Goal: Task Accomplishment & Management: Manage account settings

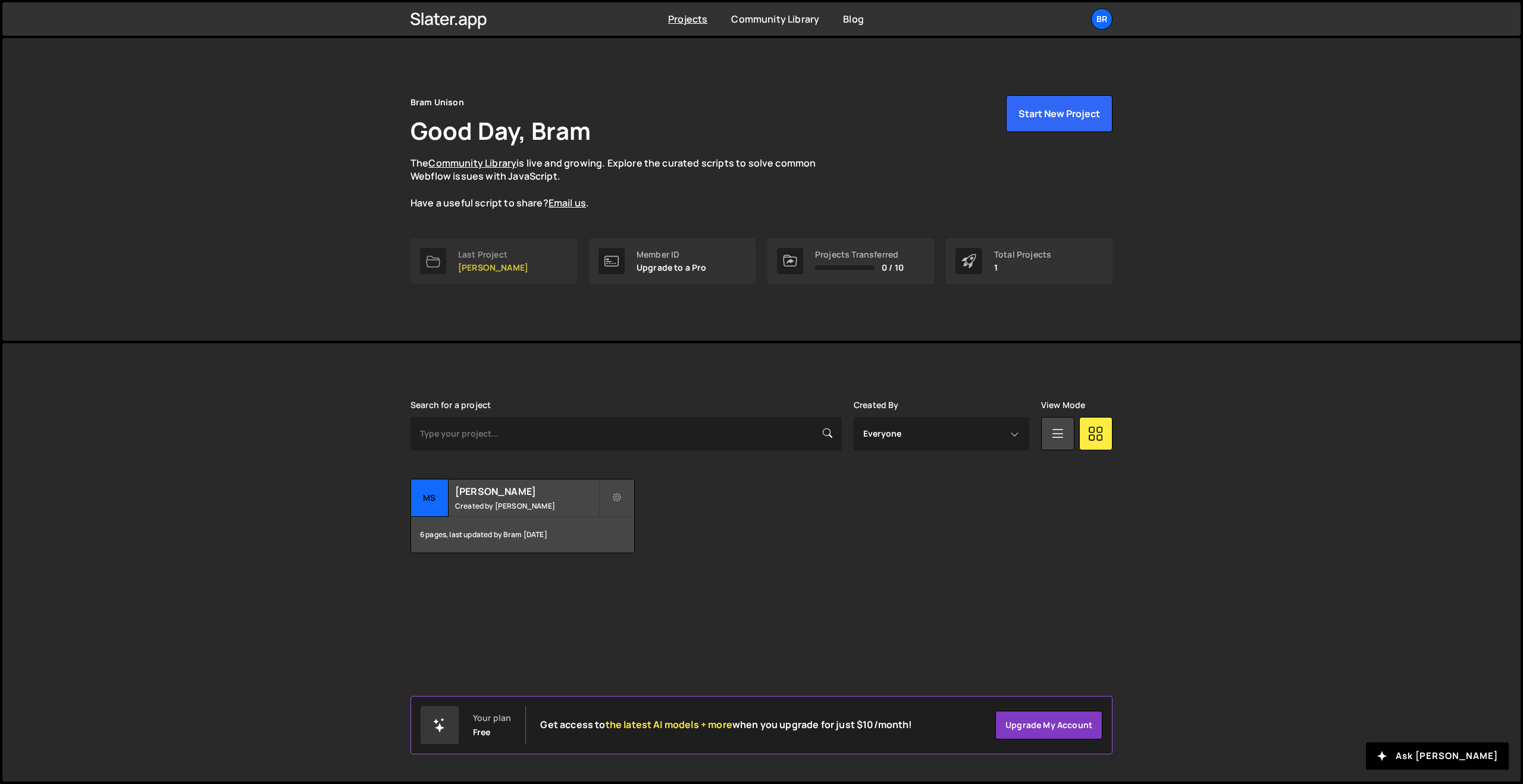
click at [505, 269] on p "[PERSON_NAME]" at bounding box center [493, 267] width 70 height 10
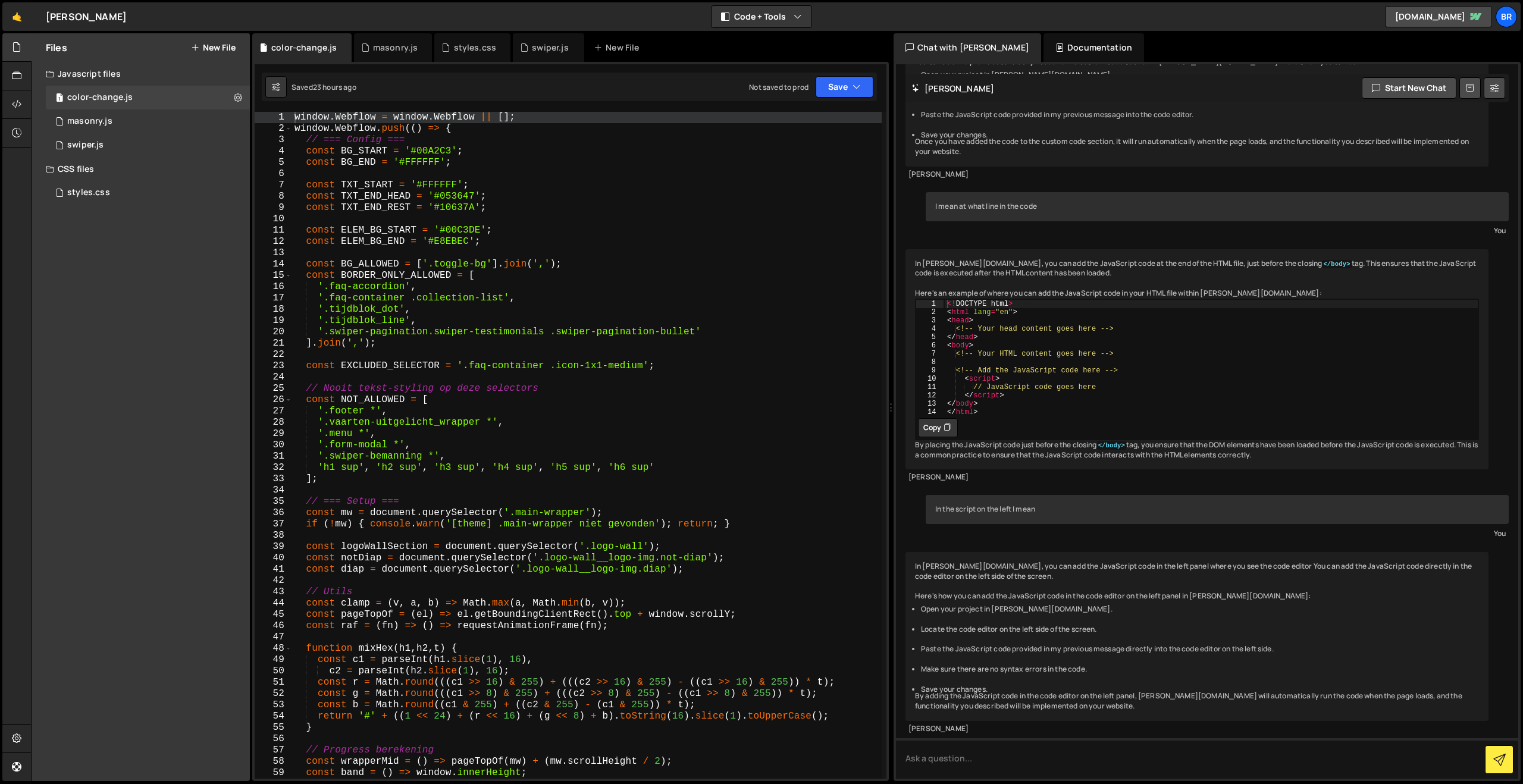
scroll to position [1872, 0]
click at [93, 196] on div "styles.css" at bounding box center [88, 192] width 43 height 11
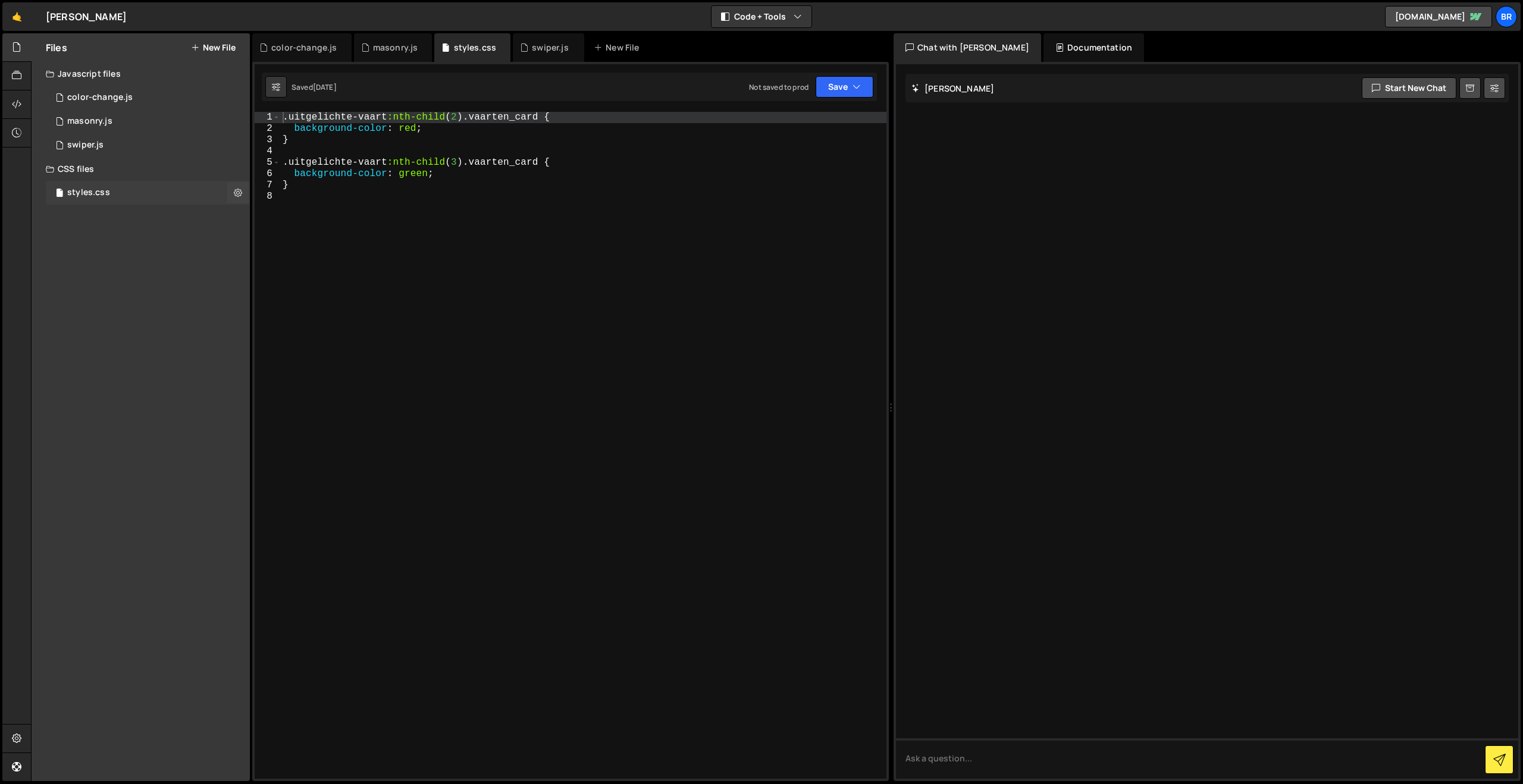
scroll to position [0, 0]
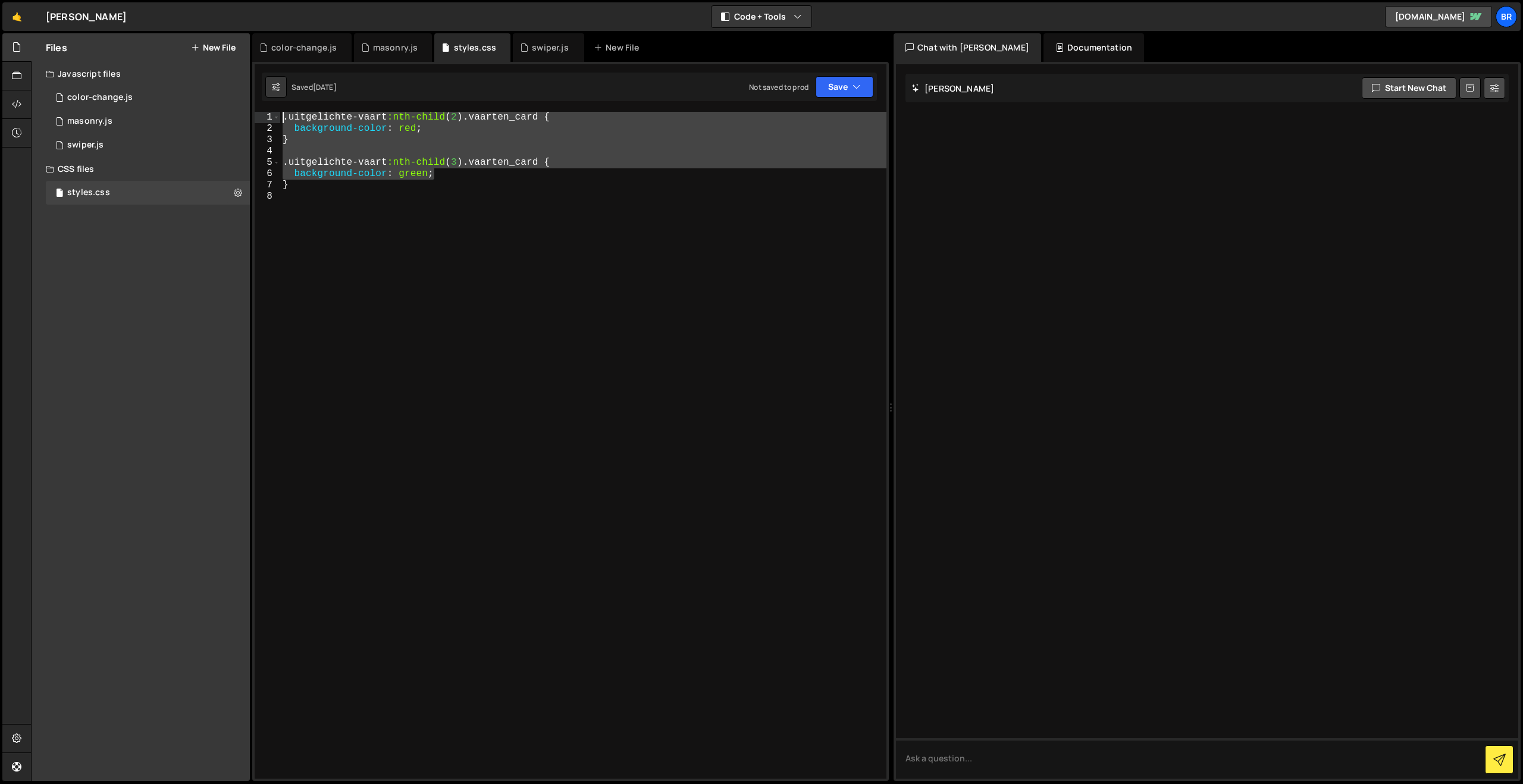
drag, startPoint x: 464, startPoint y: 178, endPoint x: 257, endPoint y: 121, distance: 214.7
click at [257, 121] on div "background-color: green; 1 2 3 4 5 6 7 8 .uitgelichte-vaart :nth-child ( 2 ) .v…" at bounding box center [571, 445] width 632 height 667
type textarea ".uitgelichte-vaart:nth-child(2) .vaarten_card { background-color: red;"
click at [241, 193] on icon at bounding box center [238, 192] width 8 height 12
click at [285, 260] on button "Delete File" at bounding box center [310, 265] width 116 height 24
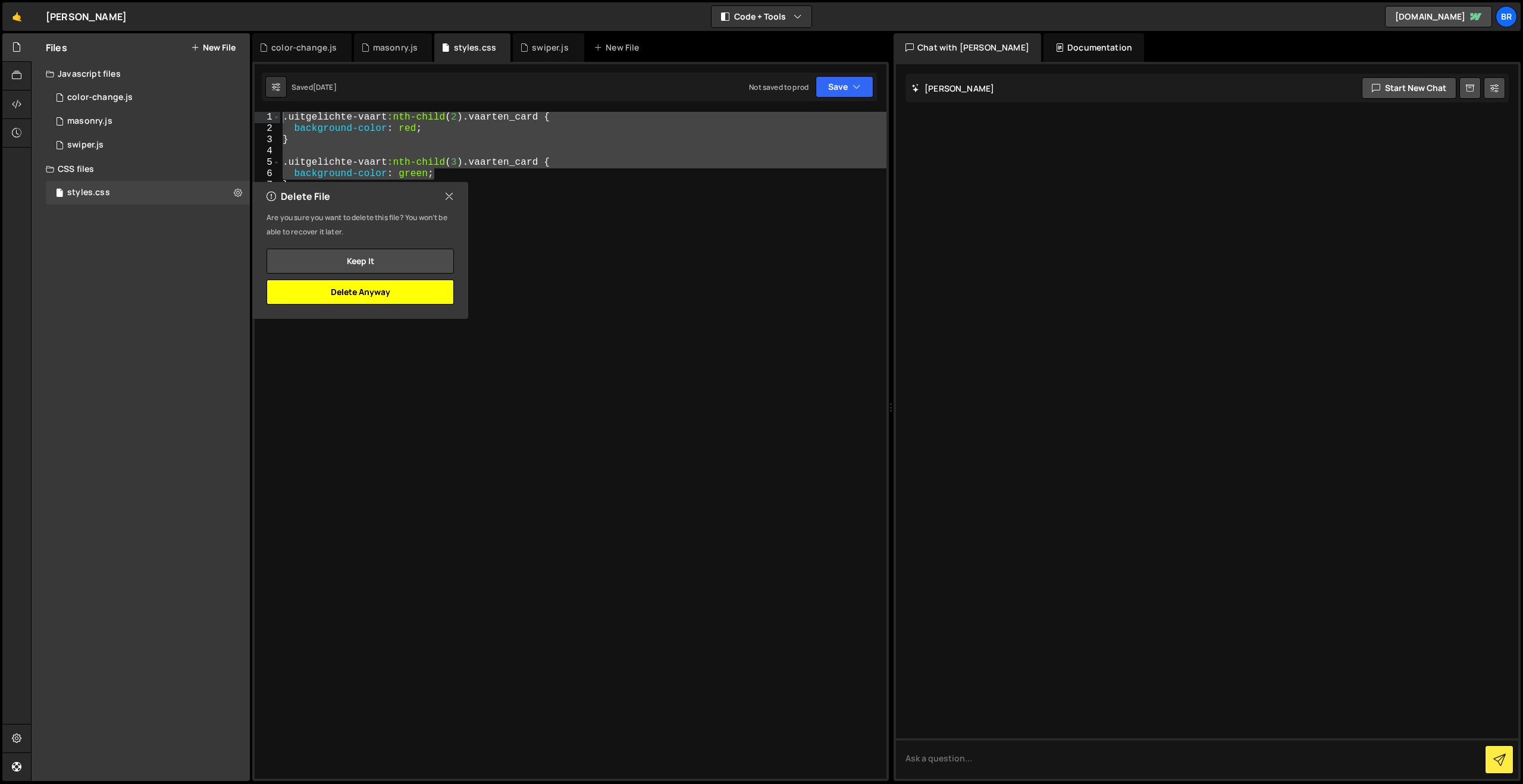
click at [427, 293] on button "Delete Anyway" at bounding box center [360, 292] width 187 height 25
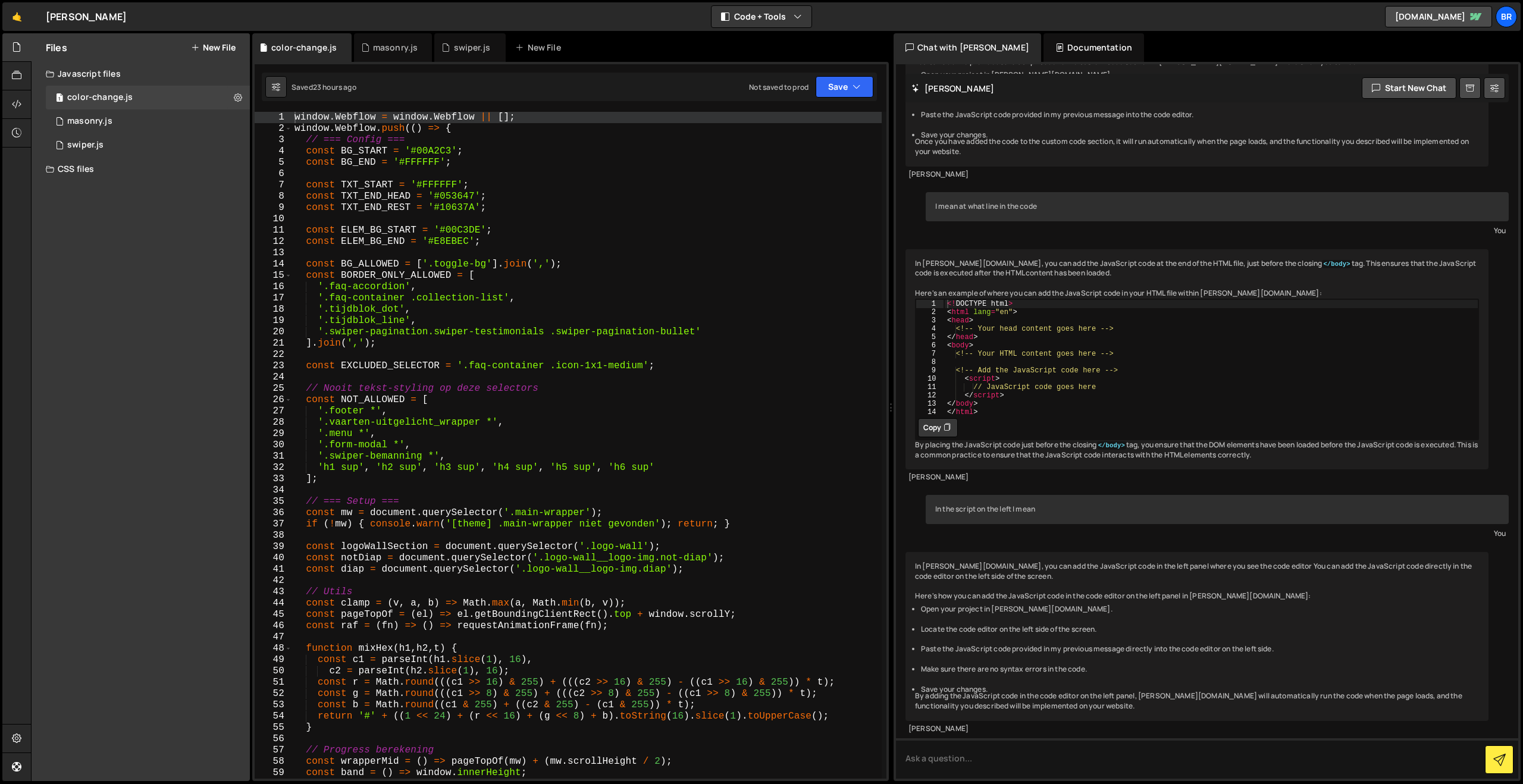
scroll to position [1872, 0]
click at [72, 170] on div "CSS files" at bounding box center [140, 169] width 218 height 24
